Goal: Task Accomplishment & Management: Use online tool/utility

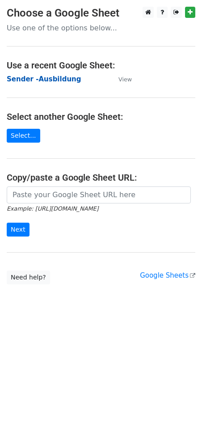
click at [50, 78] on strong "Sender -Ausbildung" at bounding box center [44, 79] width 74 height 8
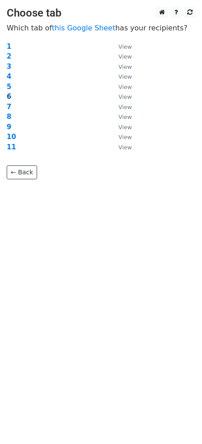
click at [8, 96] on strong "6" at bounding box center [9, 97] width 4 height 8
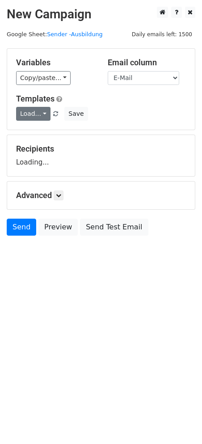
click at [44, 108] on link "Load..." at bounding box center [33, 114] width 34 height 14
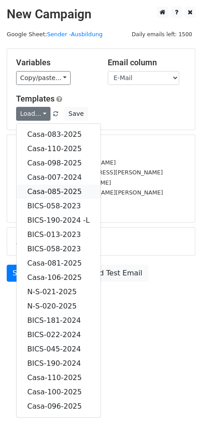
click at [58, 188] on link "Casa-085-2025" at bounding box center [59, 192] width 84 height 14
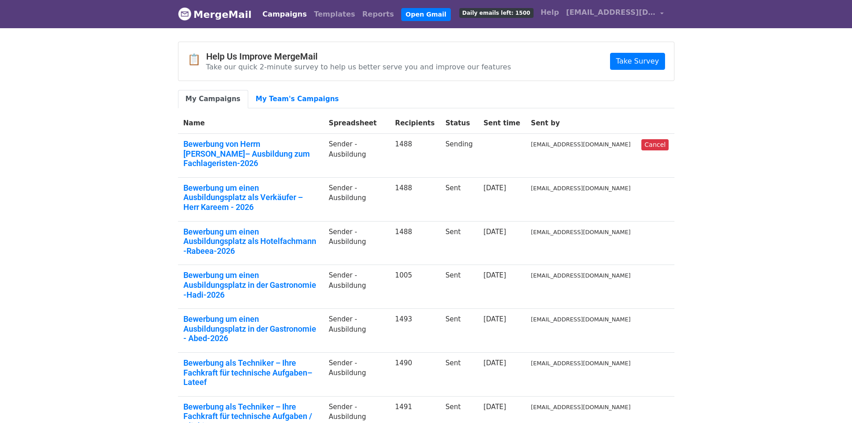
drag, startPoint x: 106, startPoint y: 123, endPoint x: 84, endPoint y: 74, distance: 54.3
click at [106, 121] on body "MergeMail Campaigns Templates Reports Open Gmail Daily emails left: 1500 Help c…" at bounding box center [426, 305] width 852 height 611
click at [652, 15] on span "contact1@vitastuttgart.com" at bounding box center [610, 12] width 89 height 11
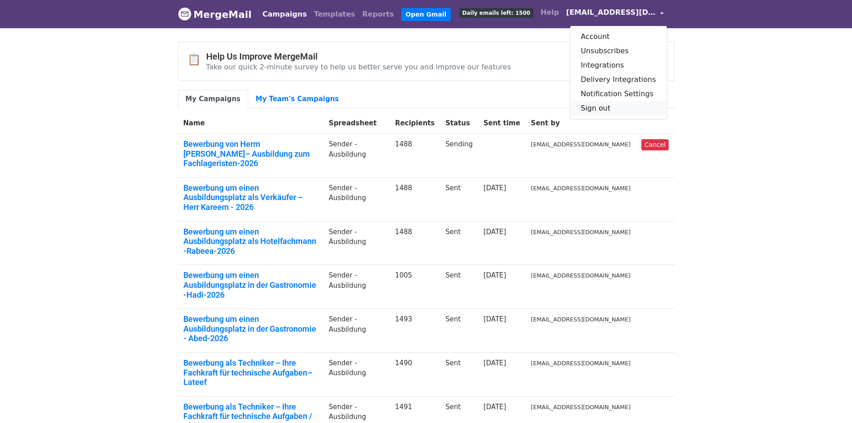
click at [606, 106] on link "Sign out" at bounding box center [618, 108] width 97 height 14
